Goal: Transaction & Acquisition: Book appointment/travel/reservation

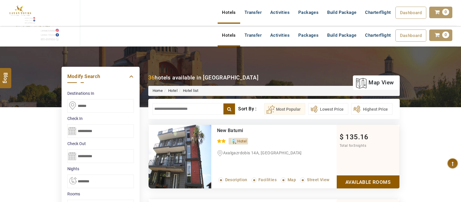
select select "*"
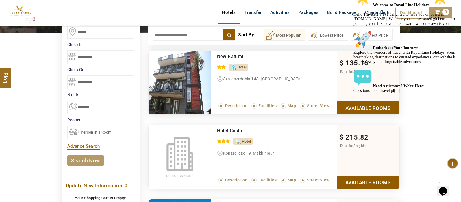
scroll to position [81, 0]
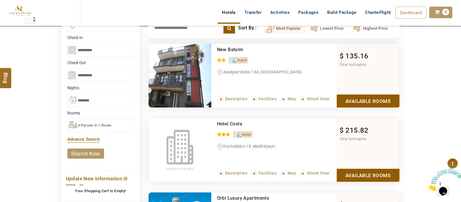
click at [120, 99] on select "**********" at bounding box center [100, 101] width 66 height 14
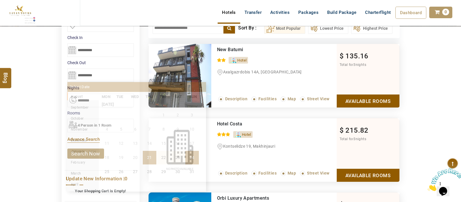
click at [71, 76] on input "**********" at bounding box center [100, 75] width 66 height 14
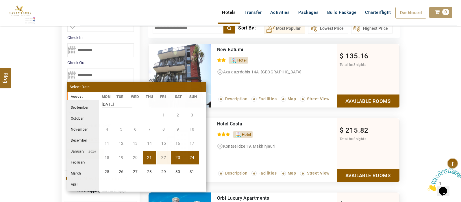
click at [180, 157] on li "23" at bounding box center [178, 158] width 14 height 14
type input "**********"
select select "*"
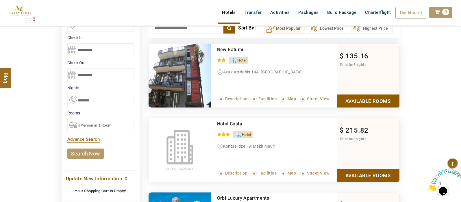
click at [90, 154] on link "search now" at bounding box center [85, 153] width 37 height 10
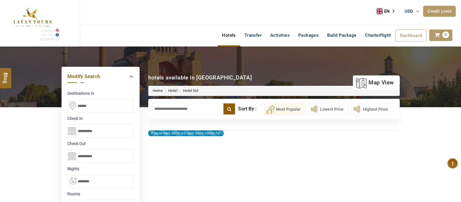
select select "*"
type input "**********"
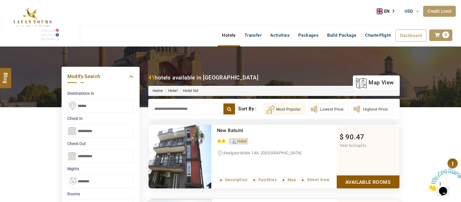
click at [198, 111] on input "text" at bounding box center [194, 109] width 83 height 12
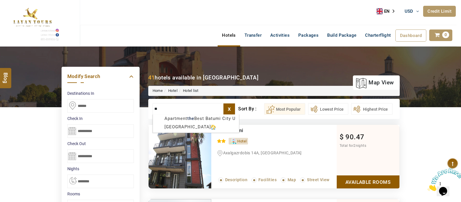
type input "*"
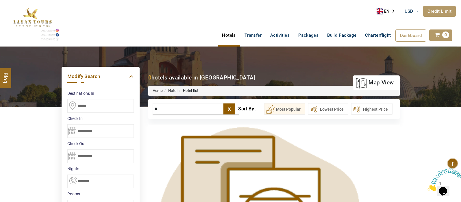
type input "*"
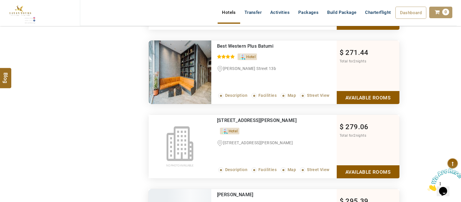
scroll to position [2018, 0]
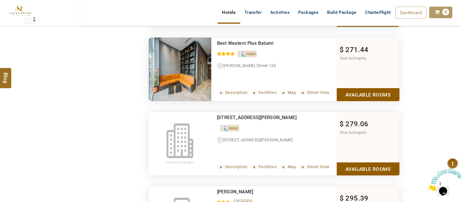
click at [373, 89] on link "Available Rooms" at bounding box center [368, 94] width 63 height 13
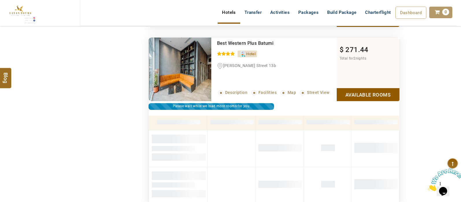
scroll to position [2038, 0]
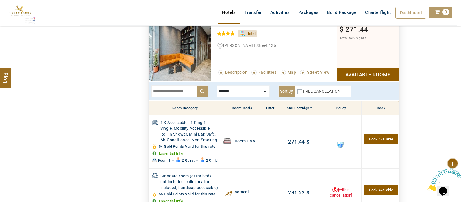
click at [259, 88] on div at bounding box center [243, 91] width 53 height 12
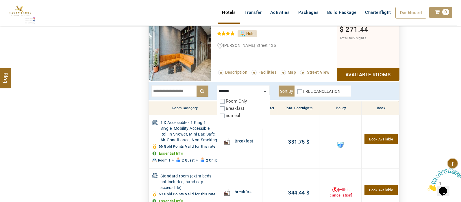
click at [266, 89] on div at bounding box center [243, 91] width 53 height 12
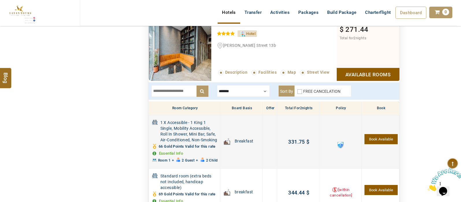
click at [381, 134] on link "Book Available" at bounding box center [380, 139] width 33 height 10
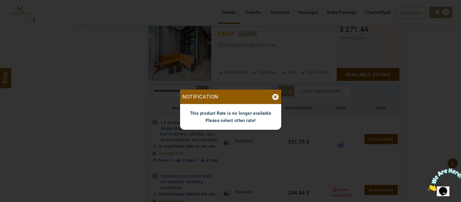
click at [275, 99] on div "×" at bounding box center [275, 97] width 6 height 6
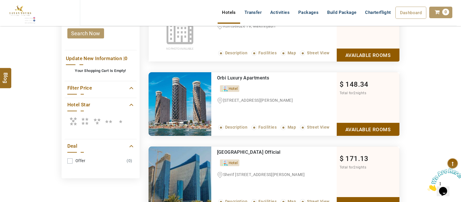
scroll to position [0, 0]
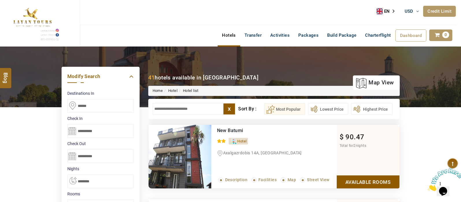
click at [173, 103] on input "text" at bounding box center [194, 109] width 83 height 12
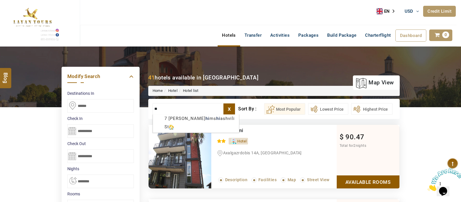
type input "*"
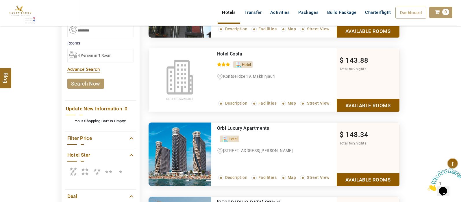
scroll to position [153, 0]
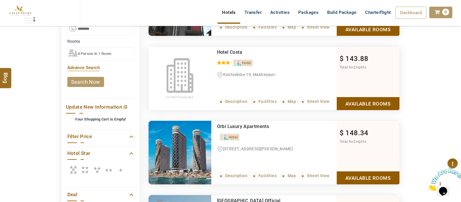
click at [83, 171] on icon at bounding box center [85, 170] width 12 height 12
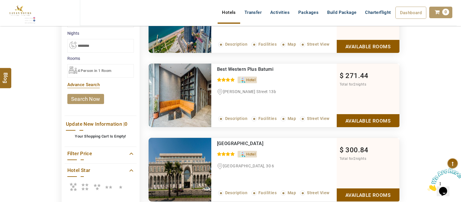
scroll to position [138, 0]
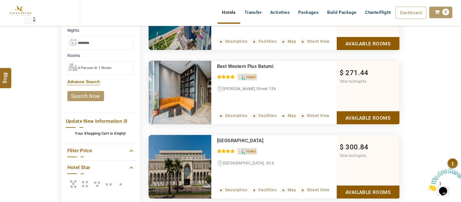
click at [75, 183] on icon at bounding box center [73, 184] width 12 height 12
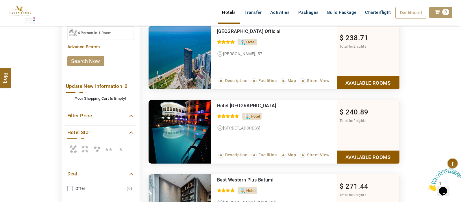
scroll to position [179, 0]
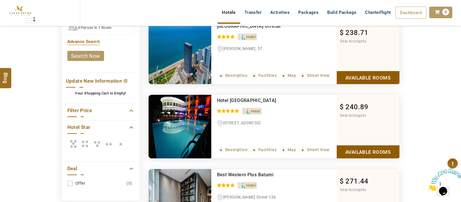
click at [73, 143] on icon at bounding box center [73, 144] width 12 height 12
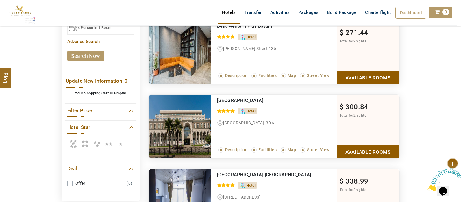
drag, startPoint x: 460, startPoint y: 104, endPoint x: 459, endPoint y: 88, distance: 15.6
click at [459, 88] on div "DESTINATION + Add Destination Nationality [GEOGRAPHIC_DATA] [DEMOGRAPHIC_DATA] …" at bounding box center [230, 92] width 461 height 449
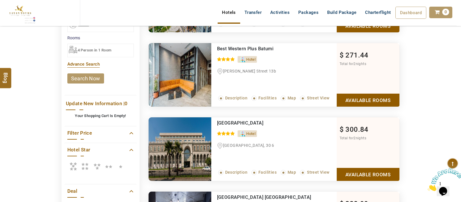
click at [374, 102] on link "Available Rooms" at bounding box center [368, 100] width 63 height 13
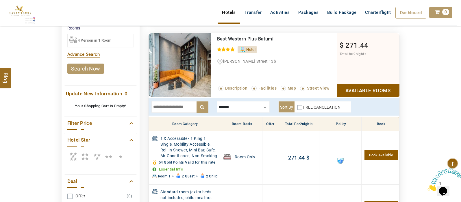
scroll to position [170, 0]
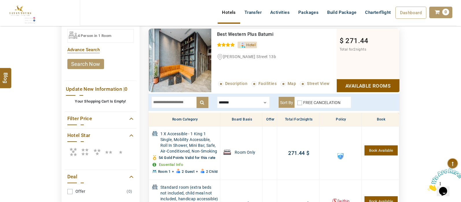
click at [181, 99] on input "text" at bounding box center [179, 102] width 57 height 12
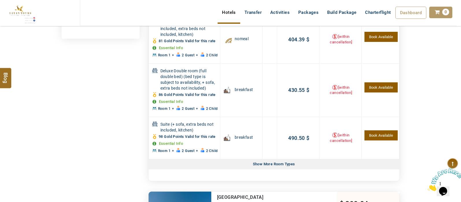
scroll to position [351, 0]
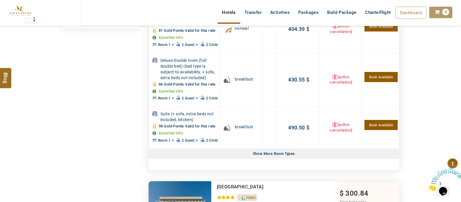
type input "**"
click at [274, 153] on div "Show More Room Types" at bounding box center [273, 154] width 47 height 10
click at [277, 151] on div "Show Less Rooms" at bounding box center [273, 154] width 47 height 10
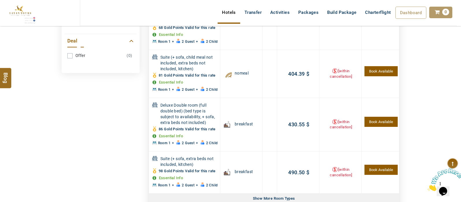
scroll to position [338, 0]
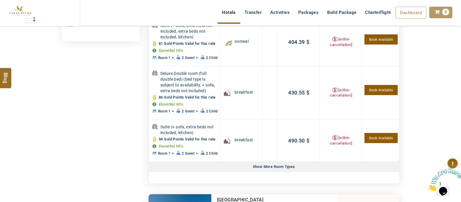
click at [280, 164] on div "Show More Room Types" at bounding box center [273, 167] width 47 height 10
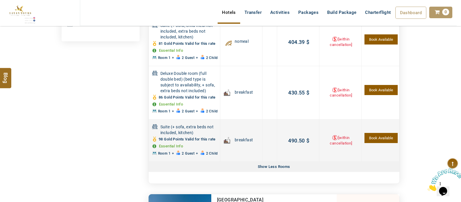
drag, startPoint x: 462, startPoint y: 113, endPoint x: 302, endPoint y: 120, distance: 159.6
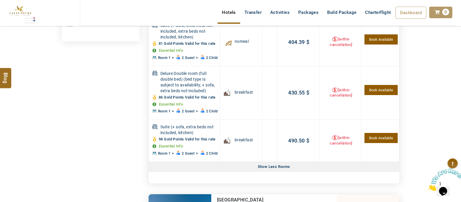
drag, startPoint x: 302, startPoint y: 120, endPoint x: 447, endPoint y: 109, distance: 144.5
drag, startPoint x: 447, startPoint y: 109, endPoint x: 456, endPoint y: 107, distance: 10.2
drag, startPoint x: 456, startPoint y: 107, endPoint x: 458, endPoint y: 104, distance: 3.6
click at [458, 104] on div "DESTINATION + Add Destination Nationality [GEOGRAPHIC_DATA] [DEMOGRAPHIC_DATA] …" at bounding box center [230, 100] width 461 height 782
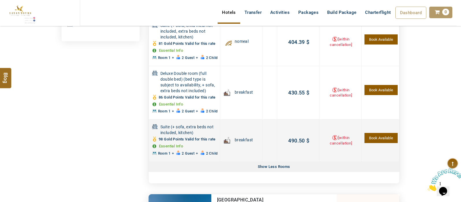
scroll to position [337, 0]
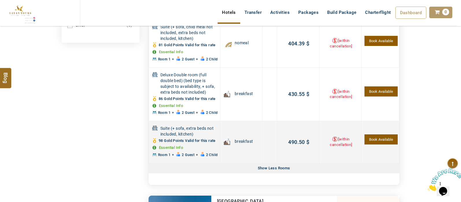
click at [378, 139] on link "Book Available" at bounding box center [380, 139] width 33 height 10
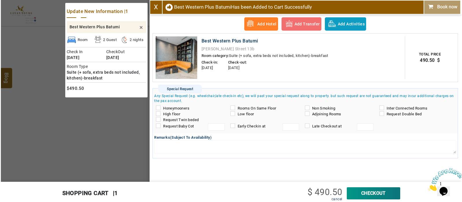
scroll to position [306, 0]
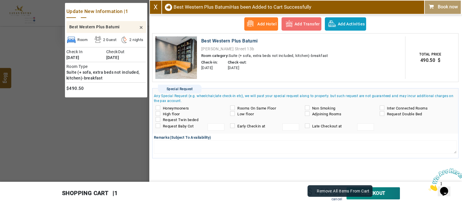
click at [337, 200] on link "cancel" at bounding box center [337, 199] width 11 height 4
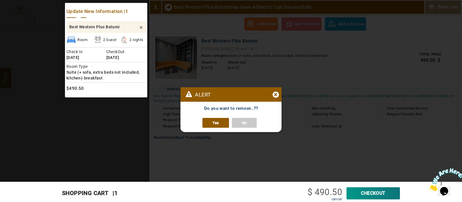
click at [224, 122] on link "Yes" at bounding box center [216, 123] width 27 height 10
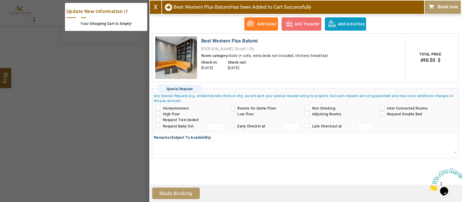
click at [156, 7] on link "X" at bounding box center [156, 6] width 4 height 7
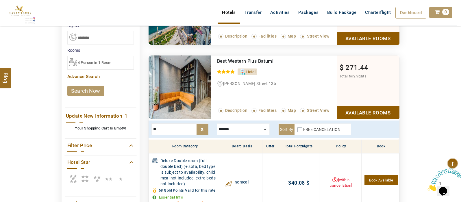
scroll to position [170, 0]
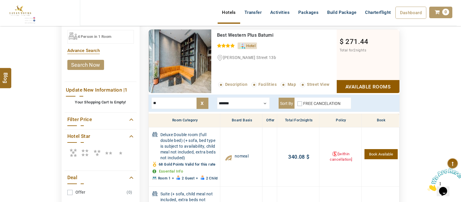
click at [75, 151] on icon at bounding box center [73, 153] width 12 height 12
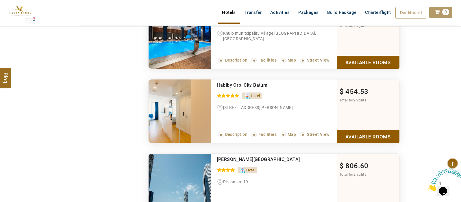
scroll to position [622, 0]
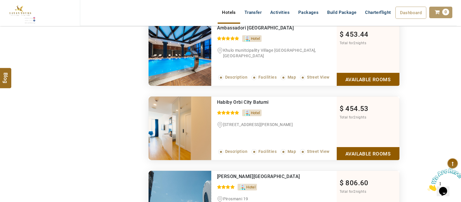
drag, startPoint x: 462, startPoint y: 75, endPoint x: 31, endPoint y: 12, distance: 435.0
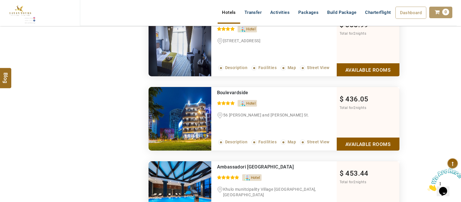
scroll to position [340, 0]
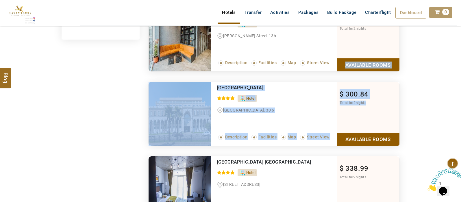
drag, startPoint x: 450, startPoint y: 64, endPoint x: 451, endPoint y: 110, distance: 46.2
click at [451, 110] on div "DESTINATION + Add Destination Nationality [GEOGRAPHIC_DATA] [DEMOGRAPHIC_DATA] …" at bounding box center [230, 154] width 461 height 895
click at [444, 117] on div "DESTINATION + Add Destination Nationality [GEOGRAPHIC_DATA] [DEMOGRAPHIC_DATA] …" at bounding box center [230, 154] width 461 height 895
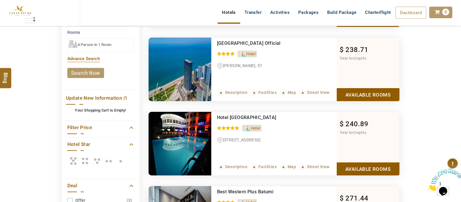
scroll to position [139, 0]
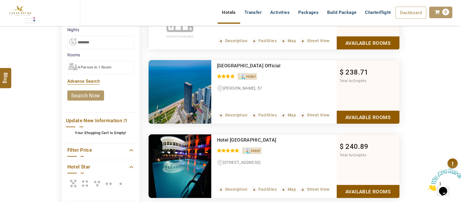
drag, startPoint x: 455, startPoint y: 45, endPoint x: 453, endPoint y: 49, distance: 4.0
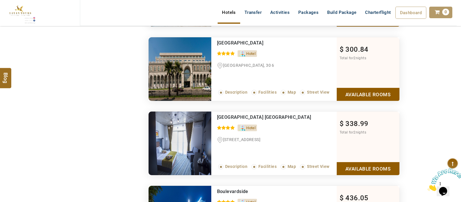
scroll to position [386, 0]
